Goal: Task Accomplishment & Management: Use online tool/utility

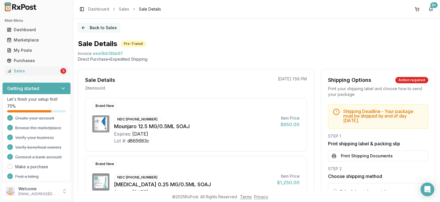
click at [99, 27] on button "Back to Sales" at bounding box center [99, 27] width 42 height 9
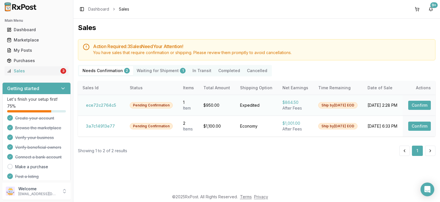
click at [420, 106] on button "Confirm" at bounding box center [420, 105] width 23 height 9
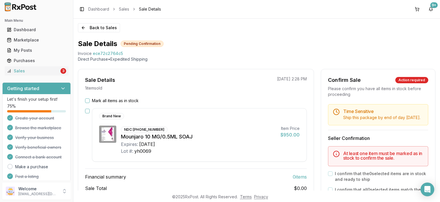
click at [115, 103] on label "Mark all items as in stock" at bounding box center [115, 101] width 47 height 6
click at [90, 103] on button "Mark all items as in stock" at bounding box center [87, 101] width 5 height 5
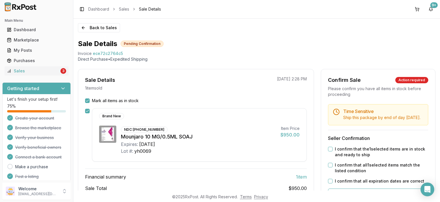
click at [337, 155] on label "I confirm that the 1 selected items are in stock and ready to ship" at bounding box center [381, 152] width 93 height 11
click at [335, 169] on div "I confirm that all 1 selected items match the listed condition" at bounding box center [378, 168] width 100 height 11
click at [331, 152] on button "I confirm that the 1 selected items are in stock and ready to ship" at bounding box center [330, 149] width 5 height 5
click at [331, 168] on button "I confirm that all 1 selected items match the listed condition" at bounding box center [330, 165] width 5 height 5
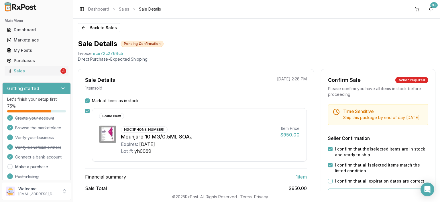
click at [332, 184] on button "I confirm that all expiration dates are correct" at bounding box center [330, 181] width 5 height 5
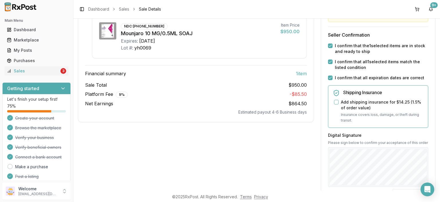
scroll to position [132, 0]
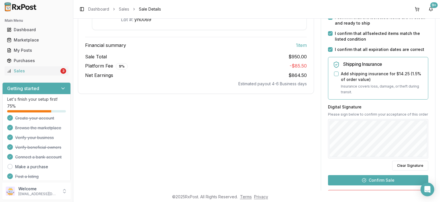
click at [337, 186] on button "Confirm Sale" at bounding box center [378, 180] width 100 height 10
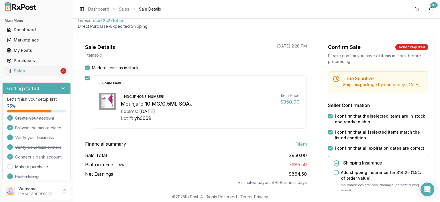
scroll to position [69, 0]
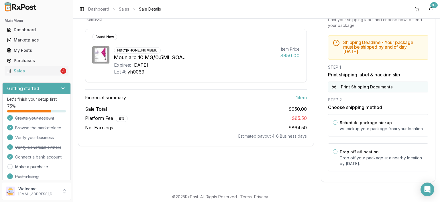
click at [357, 87] on button "Print Shipping Documents" at bounding box center [378, 87] width 100 height 11
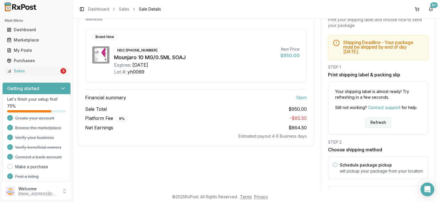
click at [381, 118] on button "Refresh" at bounding box center [379, 123] width 26 height 10
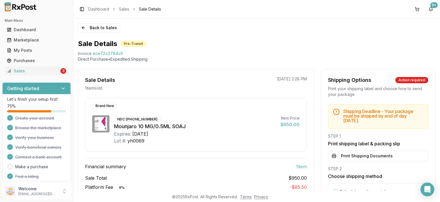
click at [387, 29] on div "Back to Sales Sale Details Pre-Transit Invoice ece72c2764c5 Direct Purchase • E…" at bounding box center [256, 105] width 367 height 172
click at [339, 159] on button "Print Shipping Documents" at bounding box center [378, 156] width 100 height 11
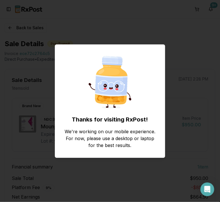
click at [196, 51] on div "Thanks for visiting RxPost! We're working on our mobile experience. For now, pl…" at bounding box center [110, 101] width 220 height 202
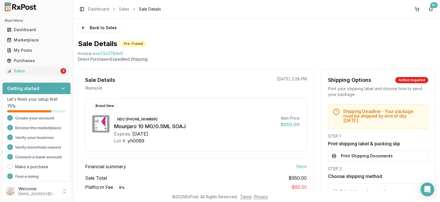
click at [77, 20] on div "Back to Sales Sale Details Pre-Transit Invoice ece72c2764c5 Direct Purchase • E…" at bounding box center [256, 105] width 367 height 172
click at [98, 29] on button "Back to Sales" at bounding box center [99, 27] width 42 height 9
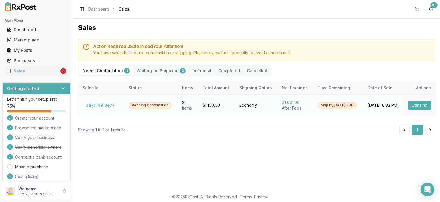
click at [419, 107] on button "Confirm" at bounding box center [420, 105] width 23 height 9
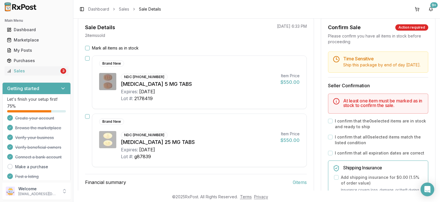
scroll to position [33, 0]
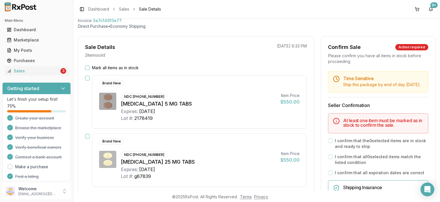
click at [109, 69] on label "Mark all items as in stock" at bounding box center [115, 68] width 47 height 6
click at [90, 69] on button "Mark all items as in stock" at bounding box center [87, 68] width 5 height 5
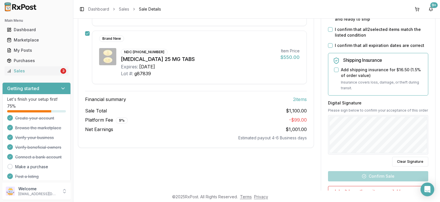
scroll to position [99, 0]
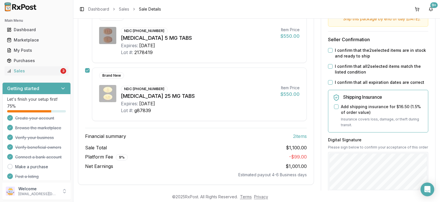
click at [342, 59] on label "I confirm that the 2 selected items are in stock and ready to ship" at bounding box center [381, 53] width 93 height 11
click at [333, 53] on button "I confirm that the 2 selected items are in stock and ready to ship" at bounding box center [330, 50] width 5 height 5
click at [346, 74] on label "I confirm that all 2 selected items match the listed condition" at bounding box center [381, 69] width 93 height 11
click at [333, 69] on button "I confirm that all 2 selected items match the listed condition" at bounding box center [330, 66] width 5 height 5
click at [347, 85] on label "I confirm that all expiration dates are correct" at bounding box center [379, 83] width 89 height 6
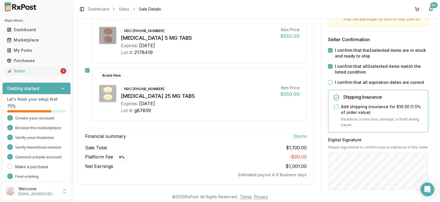
click at [333, 85] on button "I confirm that all expiration dates are correct" at bounding box center [330, 82] width 5 height 5
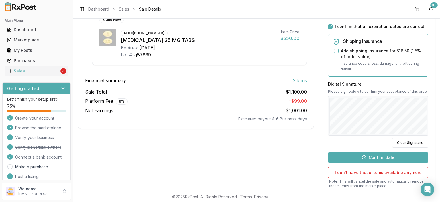
scroll to position [165, 0]
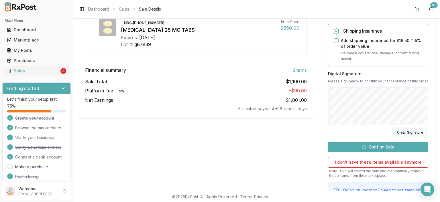
click at [412, 138] on button "Clear Signature" at bounding box center [411, 133] width 36 height 10
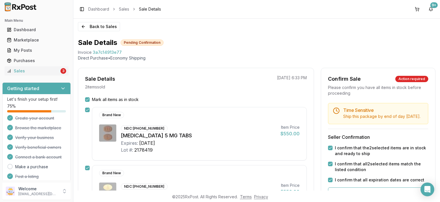
scroll to position [0, 0]
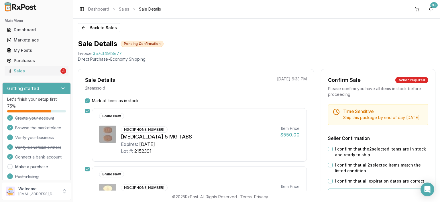
scroll to position [66, 0]
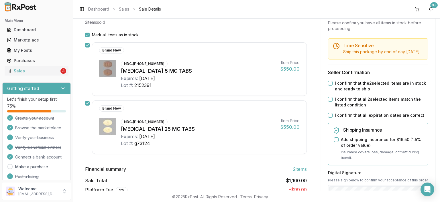
click at [341, 88] on label "I confirm that the 2 selected items are in stock and ready to ship" at bounding box center [381, 86] width 93 height 11
click at [333, 86] on button "I confirm that the 2 selected items are in stock and ready to ship" at bounding box center [330, 83] width 5 height 5
click at [342, 108] on label "I confirm that all 2 selected items match the listed condition" at bounding box center [381, 102] width 93 height 11
click at [333, 102] on button "I confirm that all 2 selected items match the listed condition" at bounding box center [330, 99] width 5 height 5
click at [341, 125] on div "Time Sensitive Ship this package by end of day Wednesday, September 17th . Sell…" at bounding box center [378, 170] width 114 height 265
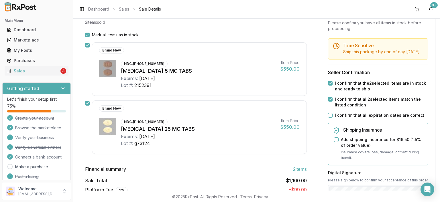
click at [340, 118] on label "I confirm that all expiration dates are correct" at bounding box center [379, 116] width 89 height 6
click at [333, 118] on button "I confirm that all expiration dates are correct" at bounding box center [330, 115] width 5 height 5
click at [320, 151] on div "Sale Details 2 item s sold 09/10/2025 6:33 PM Mark all items as in stock Brand …" at bounding box center [257, 156] width 358 height 307
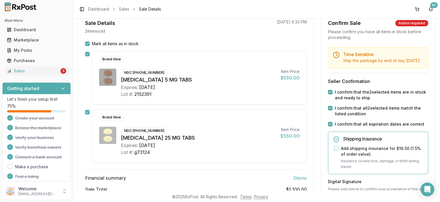
scroll to position [165, 0]
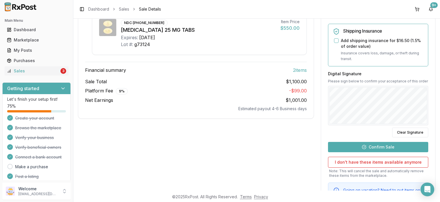
click at [349, 150] on button "Confirm Sale" at bounding box center [378, 147] width 100 height 10
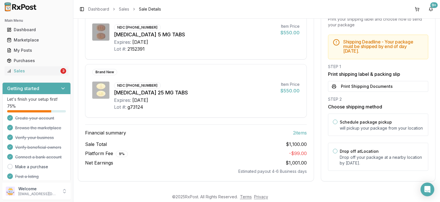
scroll to position [91, 0]
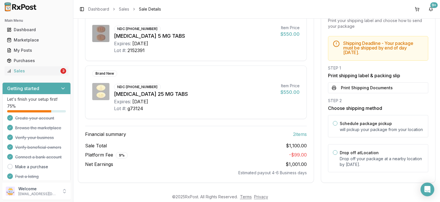
click at [375, 85] on button "Print Shipping Documents" at bounding box center [378, 88] width 100 height 11
click at [370, 126] on label "Schedule package pickup" at bounding box center [366, 123] width 52 height 5
click at [338, 126] on button "Schedule package pickup" at bounding box center [335, 123] width 5 height 5
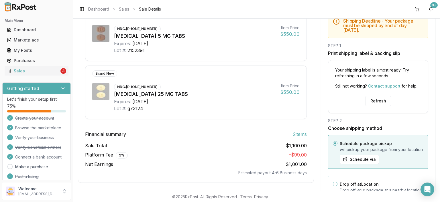
click at [368, 176] on div "Drop off at Location Drop off your package at a nearby location by September 17…" at bounding box center [378, 190] width 100 height 28
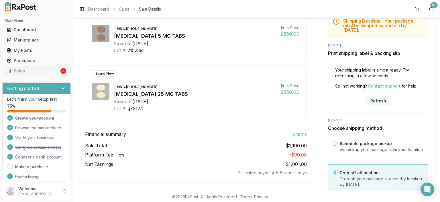
click at [376, 102] on button "Refresh" at bounding box center [379, 101] width 26 height 10
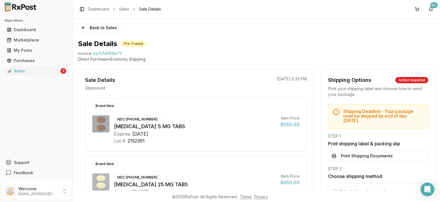
scroll to position [66, 0]
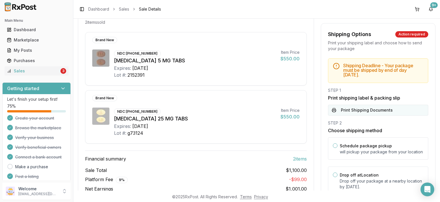
click at [363, 113] on button "Print Shipping Documents" at bounding box center [378, 110] width 100 height 11
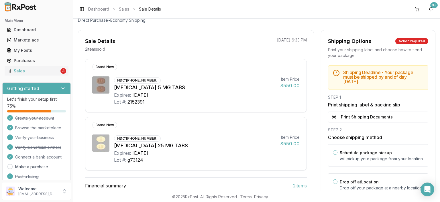
scroll to position [0, 0]
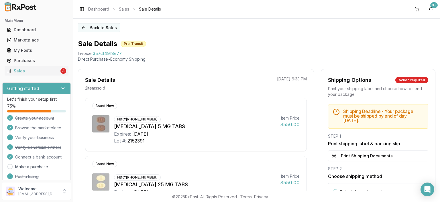
click at [113, 31] on button "Back to Sales" at bounding box center [99, 27] width 42 height 9
